Goal: Information Seeking & Learning: Find specific fact

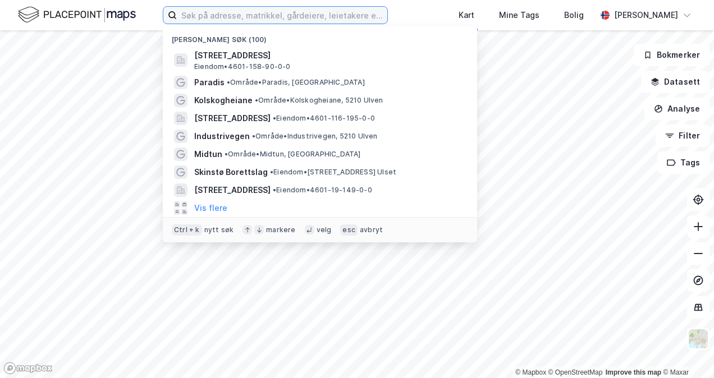
click at [238, 14] on input at bounding box center [282, 15] width 210 height 17
paste input "Apeltunlien 75C"
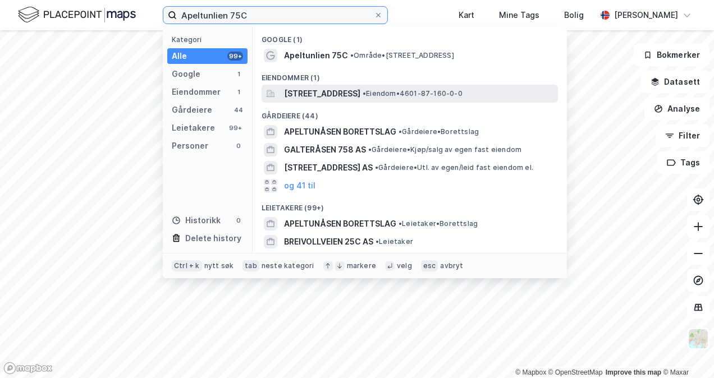
type input "Apeltunlien 75C"
click at [360, 94] on span "[STREET_ADDRESS]" at bounding box center [322, 93] width 76 height 13
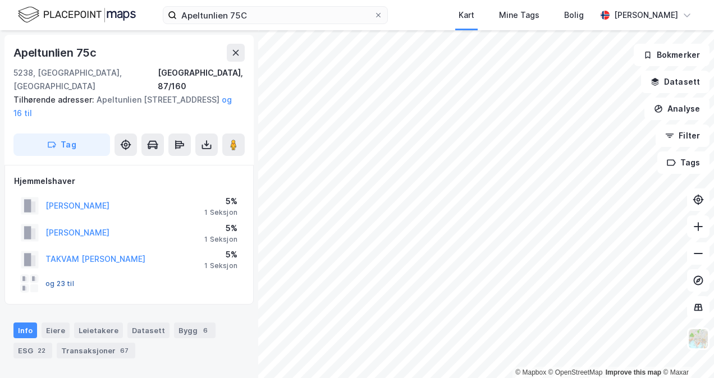
click at [0, 0] on button "og 23 til" at bounding box center [0, 0] width 0 height 0
